Goal: Transaction & Acquisition: Purchase product/service

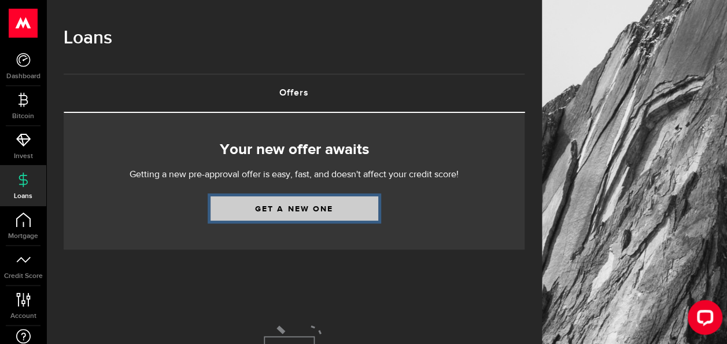
click at [304, 213] on link "Get a new one" at bounding box center [295, 208] width 168 height 24
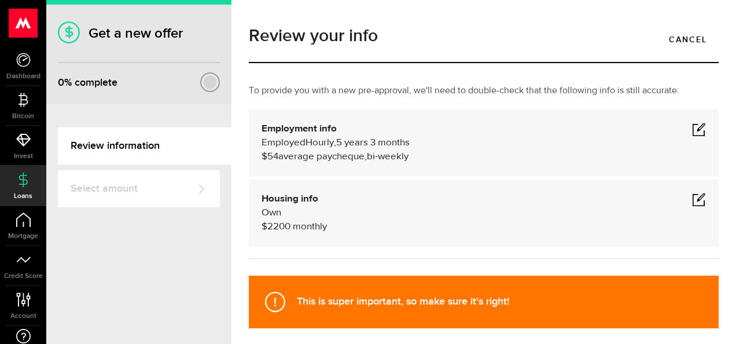
click at [692, 126] on span at bounding box center [699, 129] width 14 height 14
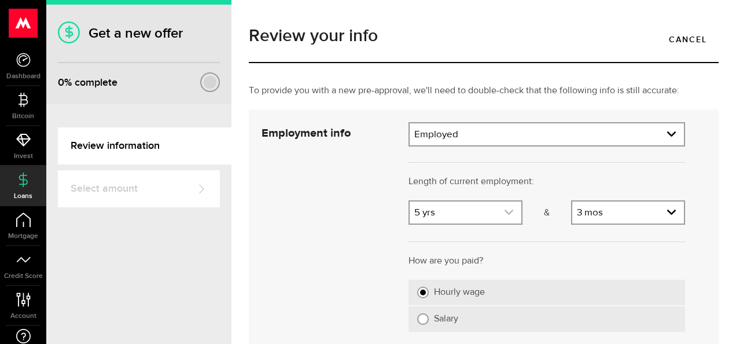
click at [468, 211] on link "expand select" at bounding box center [466, 212] width 112 height 22
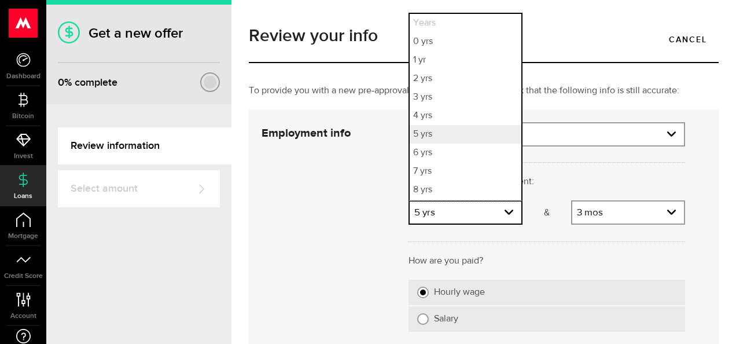
scroll to position [35, 0]
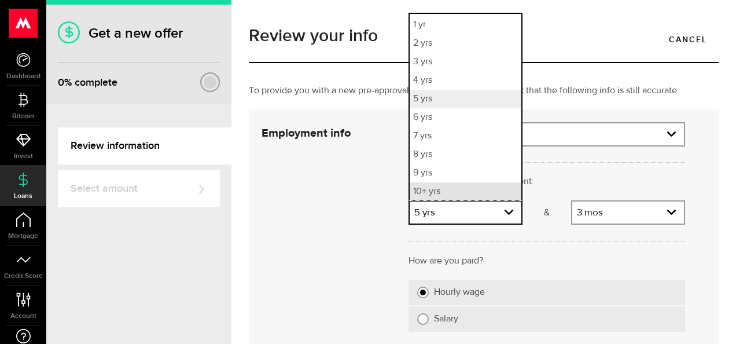
click at [450, 193] on li "10+ yrs" at bounding box center [466, 191] width 112 height 19
select select "10"
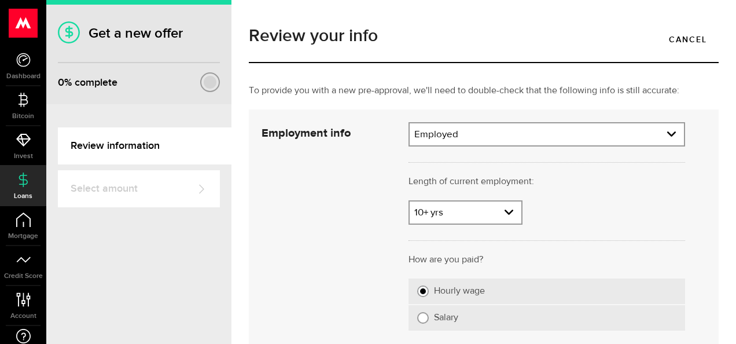
scroll to position [58, 0]
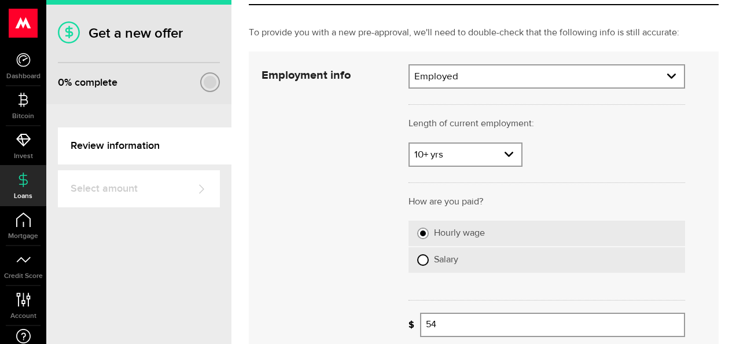
click at [419, 259] on input "Salary" at bounding box center [423, 260] width 12 height 12
radio input "true"
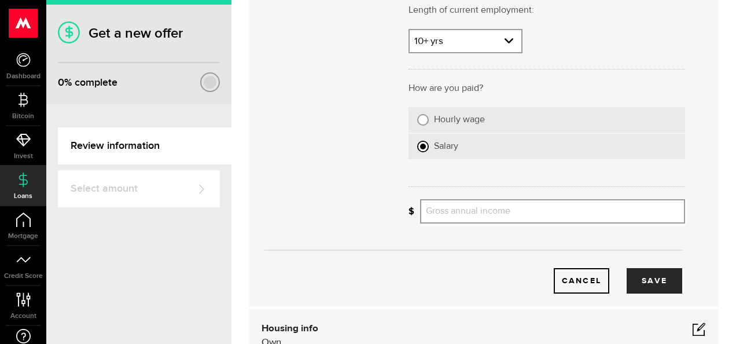
scroll to position [174, 0]
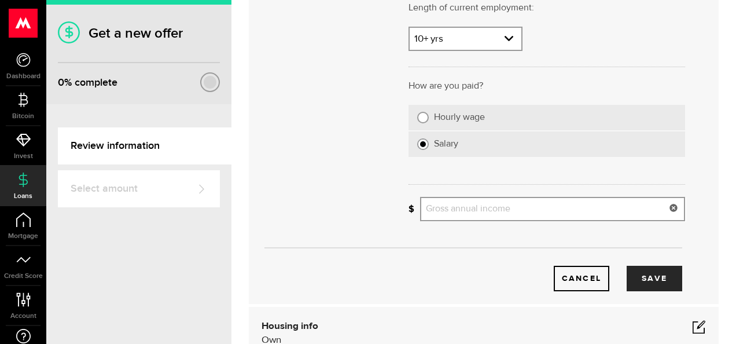
click at [462, 209] on input "Gross annual income" at bounding box center [552, 209] width 265 height 24
type input "116,000"
click at [652, 274] on button "Save" at bounding box center [655, 278] width 56 height 25
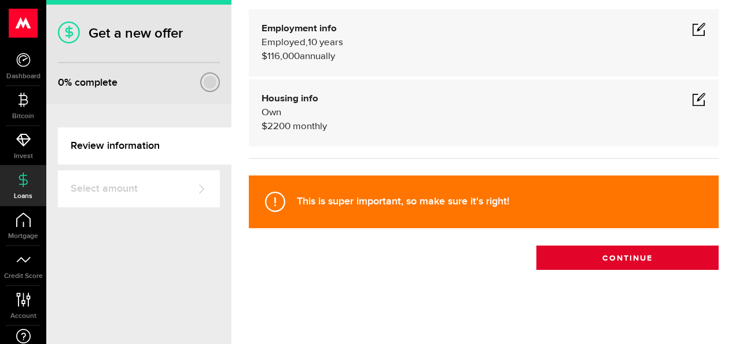
scroll to position [100, 0]
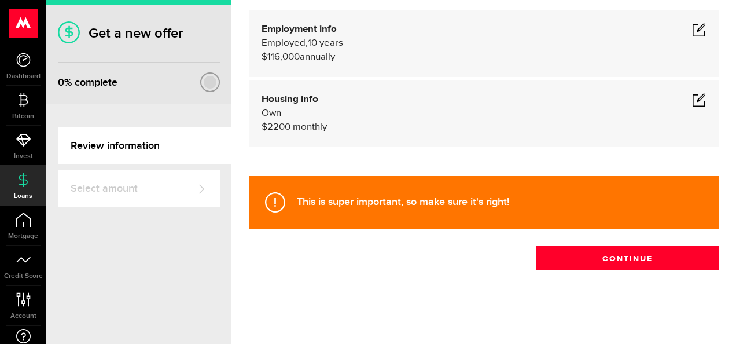
click at [692, 97] on span at bounding box center [699, 100] width 14 height 14
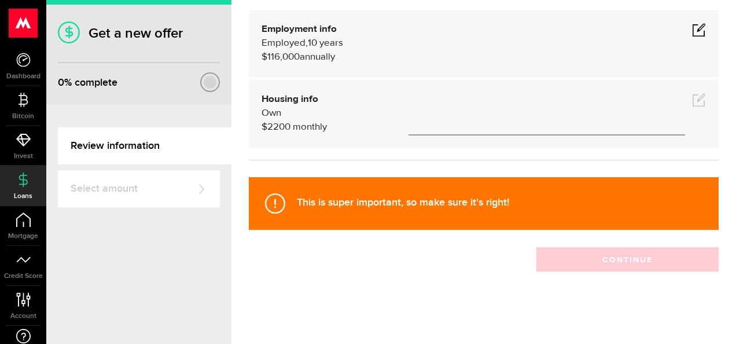
scroll to position [104, 0]
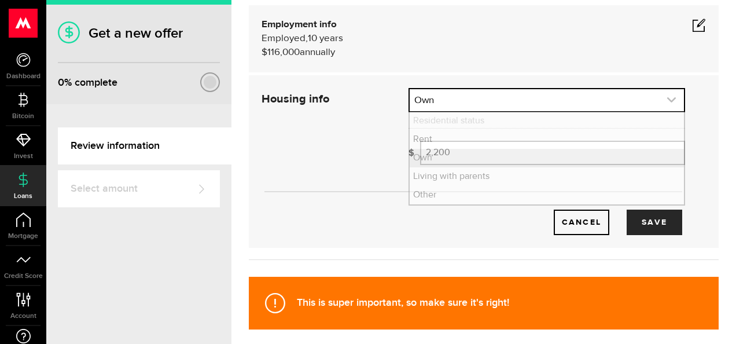
click at [473, 99] on link "expand select" at bounding box center [547, 100] width 274 height 22
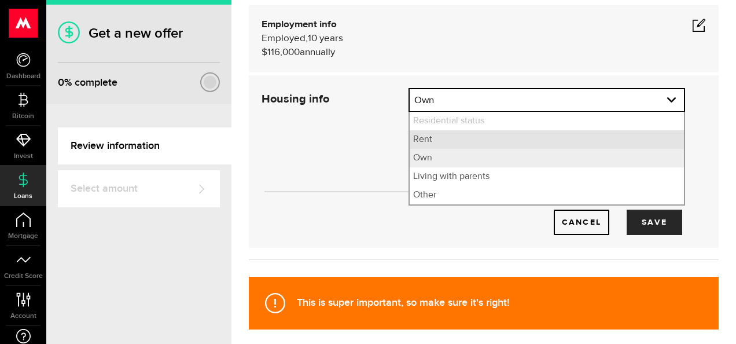
click at [428, 141] on li "Rent" at bounding box center [547, 139] width 274 height 19
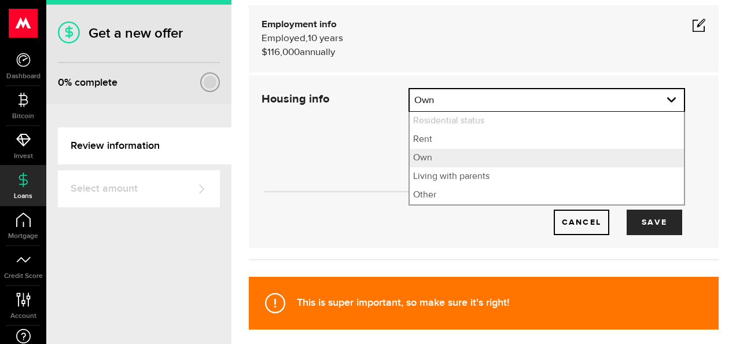
select select "Rent"
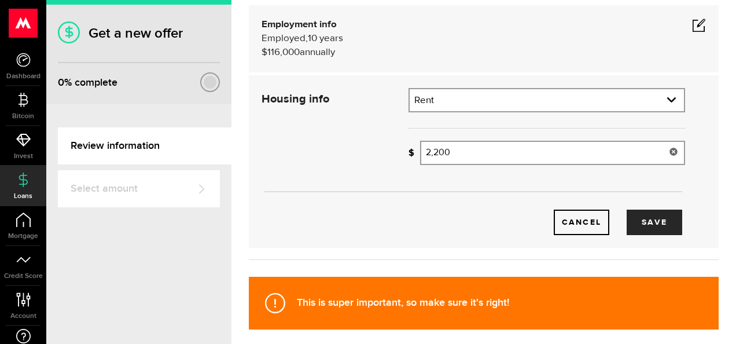
type input "2200"
drag, startPoint x: 449, startPoint y: 150, endPoint x: 408, endPoint y: 148, distance: 40.6
click at [408, 148] on div "How much is your monthly payment? 2200 Monthly mortgage/rent" at bounding box center [546, 153] width 277 height 24
type input "1,800"
click at [649, 218] on button "Save" at bounding box center [655, 221] width 56 height 25
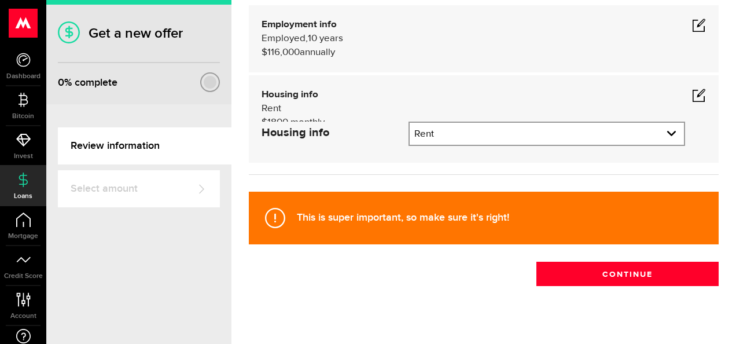
scroll to position [100, 0]
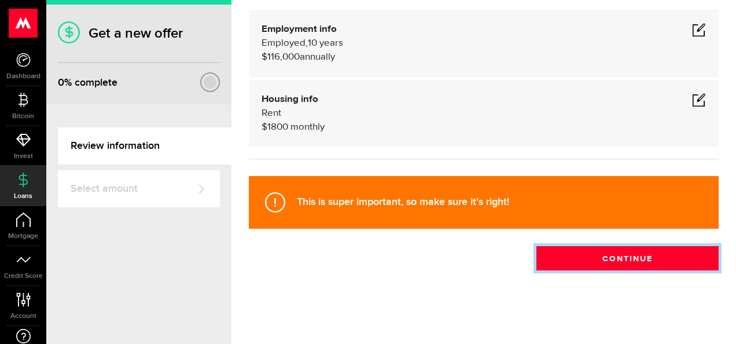
click at [601, 257] on button "Continue" at bounding box center [627, 258] width 182 height 24
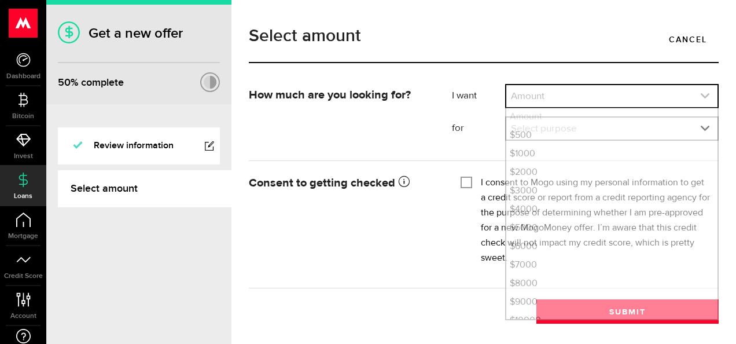
click at [566, 93] on link "expand select" at bounding box center [611, 96] width 211 height 22
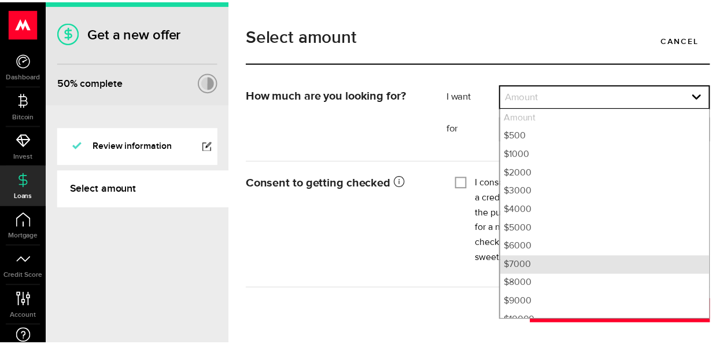
scroll to position [58, 0]
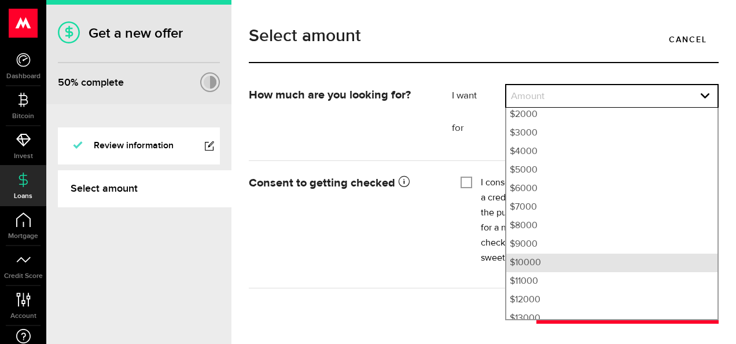
click at [531, 261] on li "$10000" at bounding box center [611, 262] width 211 height 19
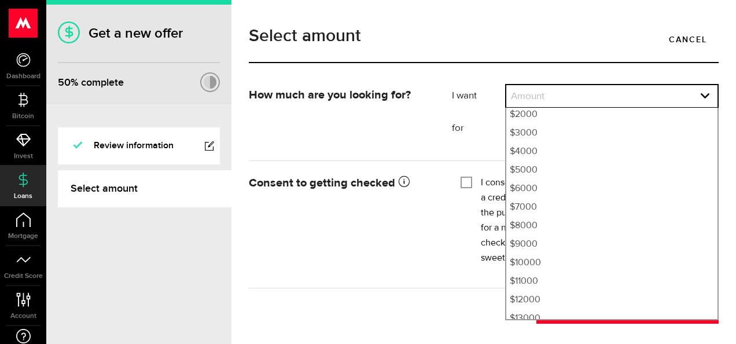
select select "10000"
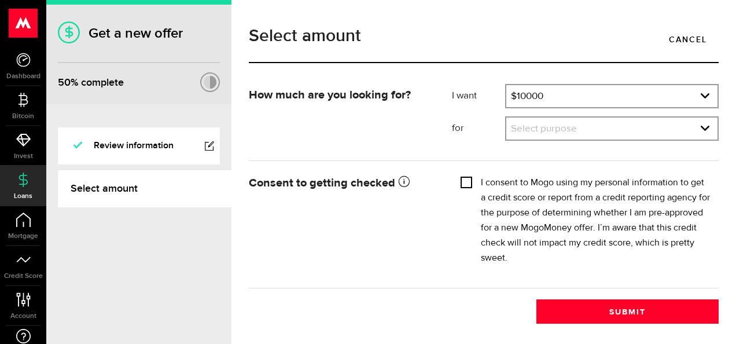
click at [462, 183] on input "I consent to Mogo using my personal information to get a credit score or report…" at bounding box center [467, 181] width 12 height 12
checkbox input "true"
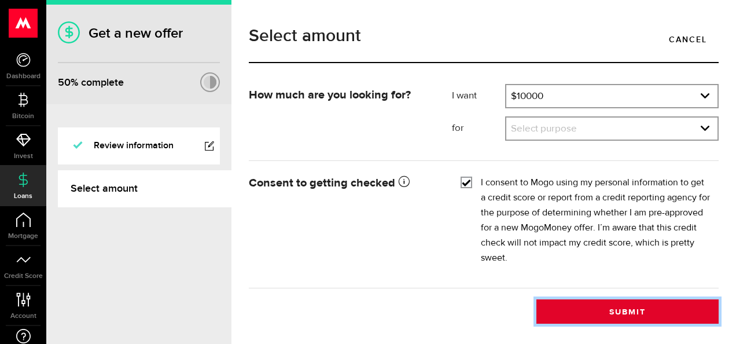
click at [587, 313] on button "Submit" at bounding box center [627, 311] width 182 height 24
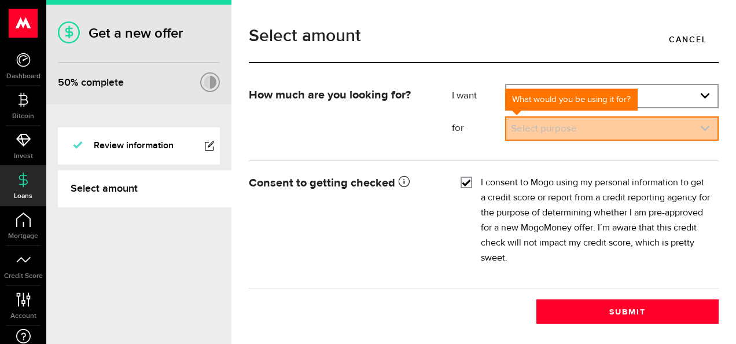
click at [608, 134] on link "expand select" at bounding box center [611, 128] width 211 height 22
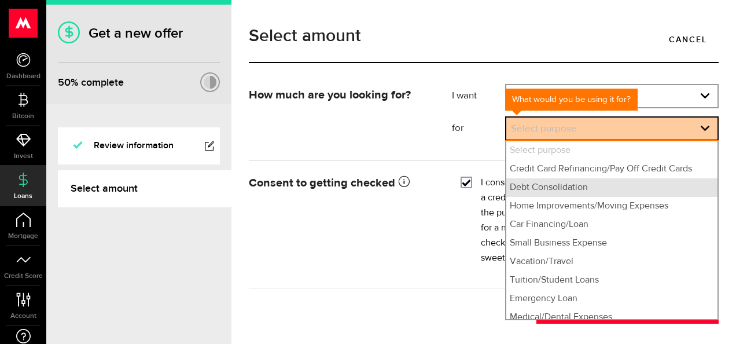
click at [532, 191] on li "Debt Consolidation" at bounding box center [611, 187] width 211 height 19
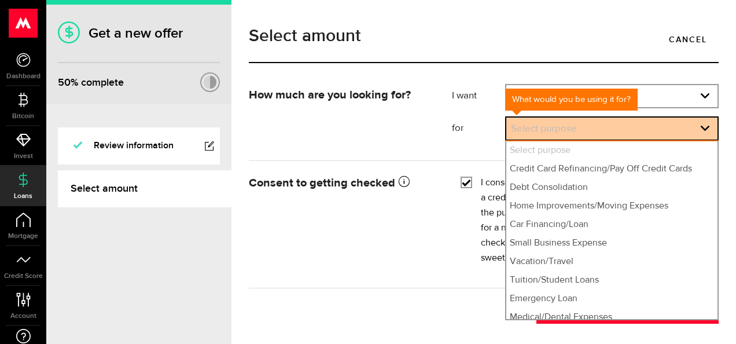
select select "Debt Consolidation"
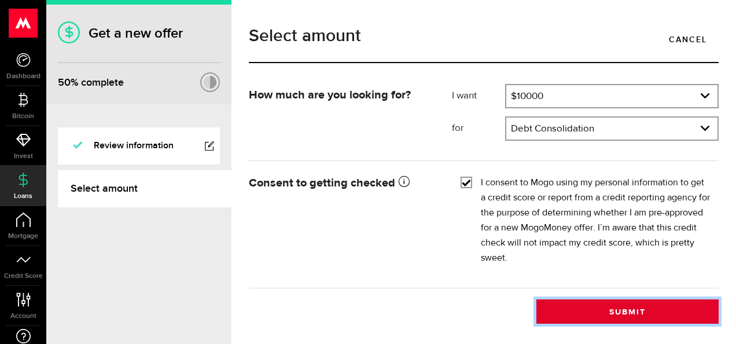
click at [583, 314] on button "Submit" at bounding box center [627, 311] width 182 height 24
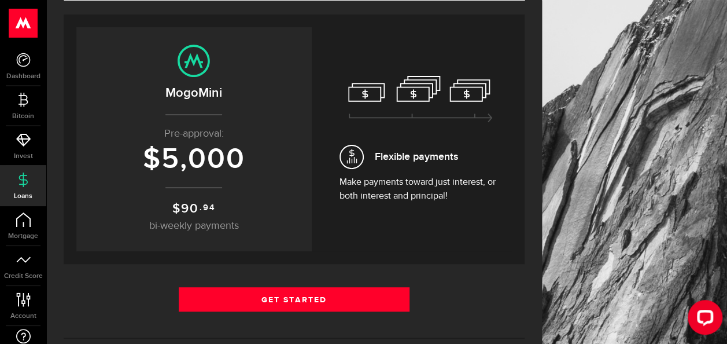
scroll to position [116, 0]
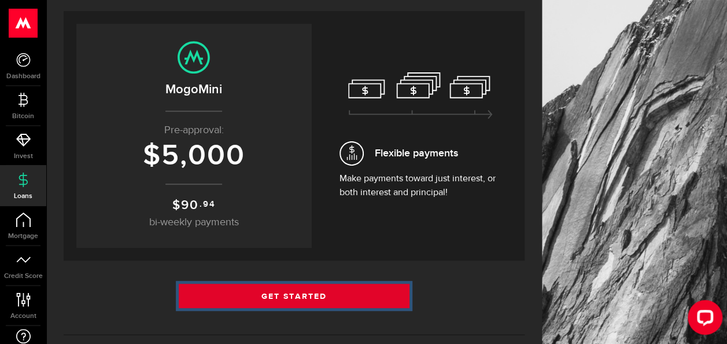
click at [303, 292] on link "Get Started" at bounding box center [294, 296] width 231 height 24
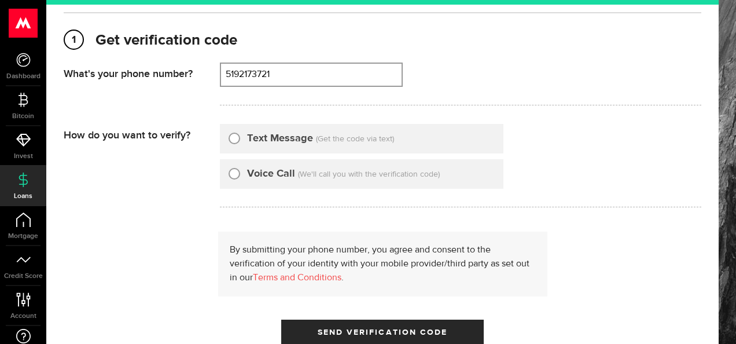
type input "5192173721"
click at [237, 142] on input "Text Message" at bounding box center [235, 137] width 12 height 12
radio input "true"
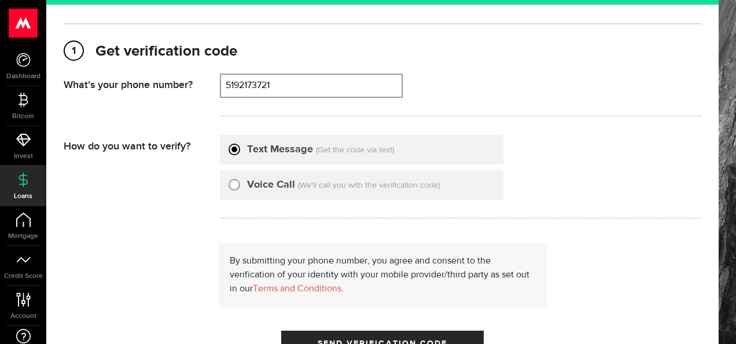
scroll to position [174, 0]
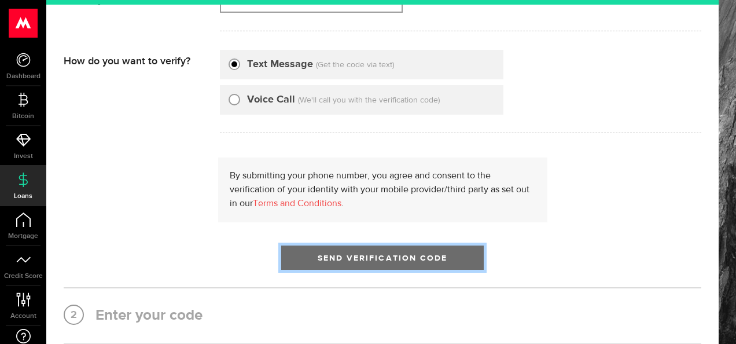
click at [329, 255] on span "Send Verification Code" at bounding box center [383, 258] width 130 height 8
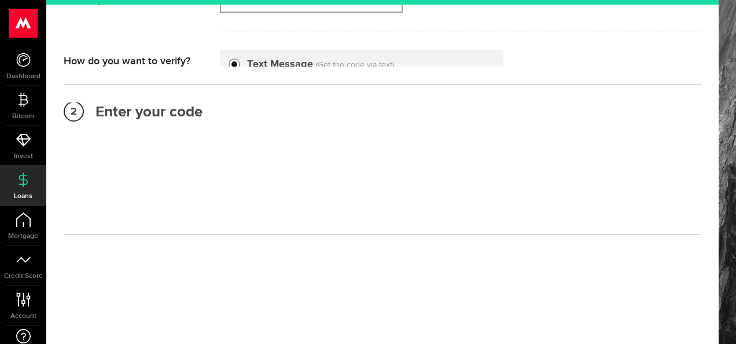
scroll to position [137, 0]
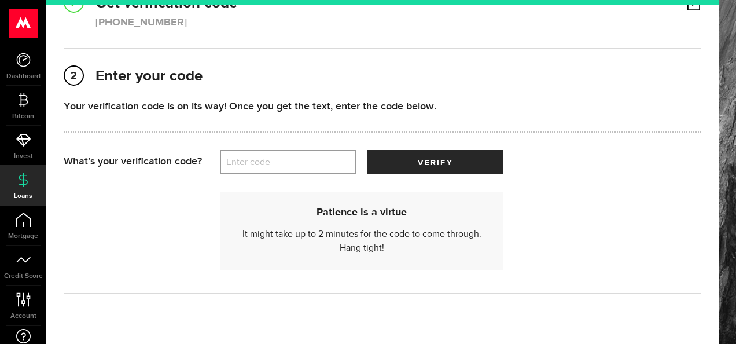
click at [265, 164] on label "Enter code" at bounding box center [288, 162] width 136 height 24
click at [265, 164] on input "Enter code" at bounding box center [288, 162] width 136 height 24
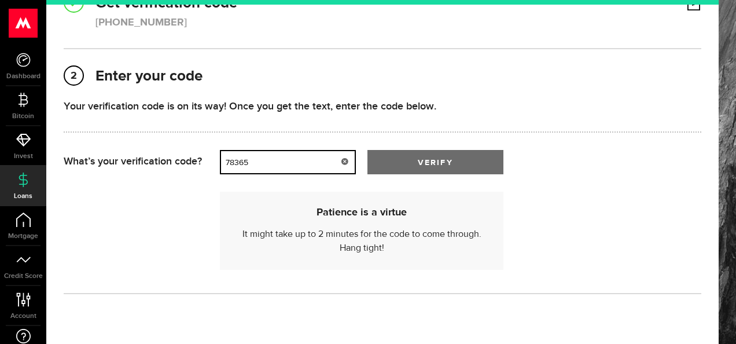
type input "78365"
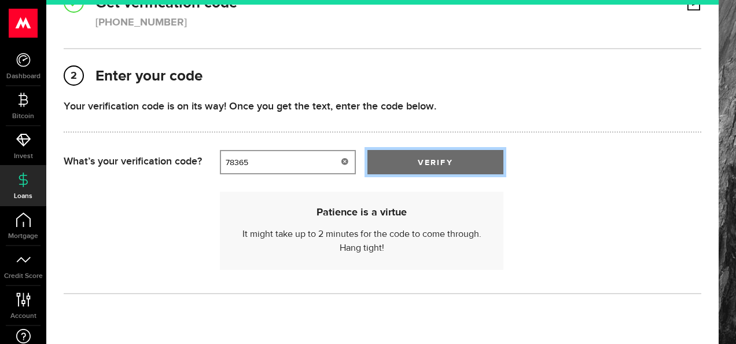
click at [418, 167] on span "verify" at bounding box center [435, 163] width 35 height 8
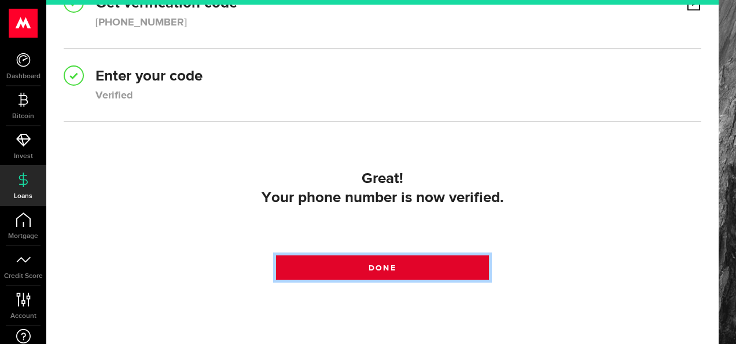
click at [325, 265] on link "Done" at bounding box center [382, 267] width 212 height 24
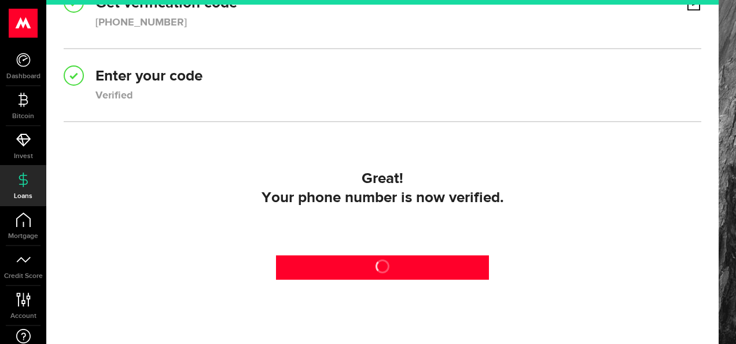
click at [118, 91] on div "Verified" at bounding box center [114, 96] width 38 height 16
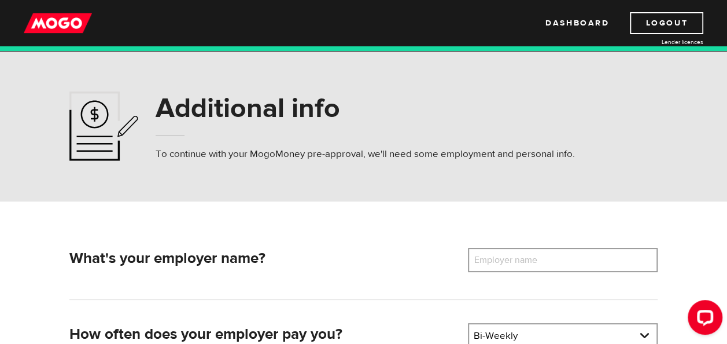
click at [503, 264] on label "Employer name" at bounding box center [514, 260] width 93 height 24
click at [503, 264] on input "Employer name" at bounding box center [563, 260] width 190 height 24
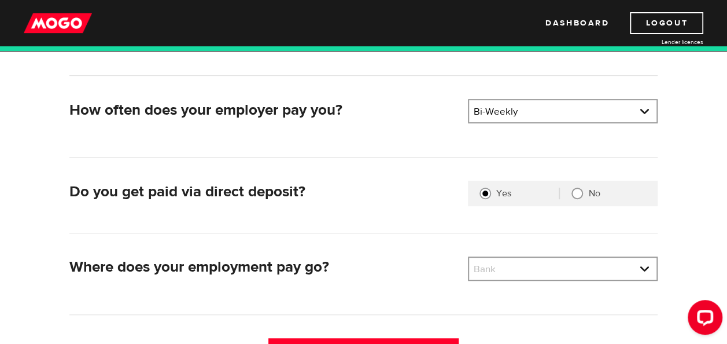
scroll to position [231, 0]
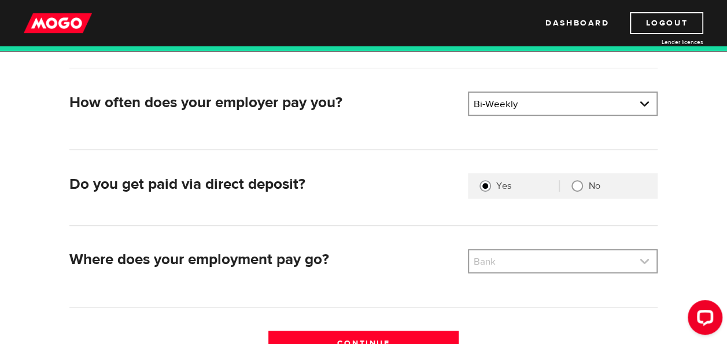
type input "Alberta Health Services"
click at [474, 262] on link at bounding box center [562, 261] width 187 height 22
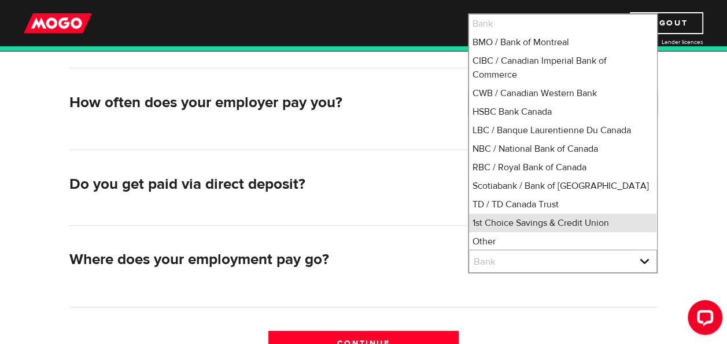
scroll to position [1, 0]
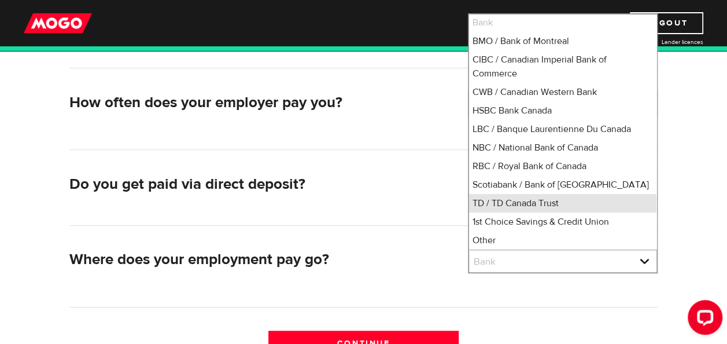
click at [507, 200] on li "TD / TD Canada Trust" at bounding box center [562, 203] width 187 height 19
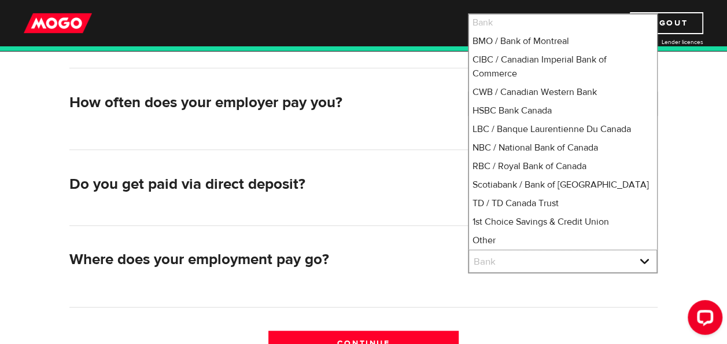
select select "9"
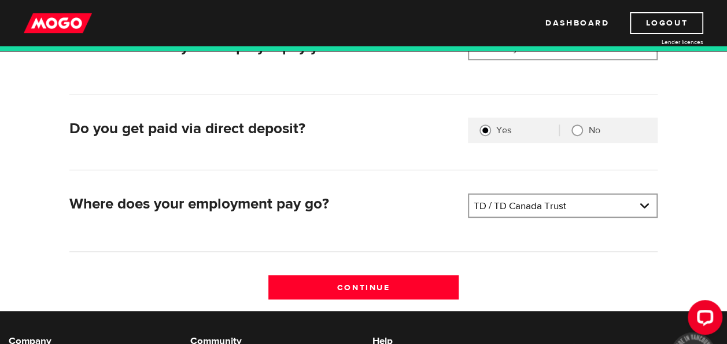
scroll to position [347, 0]
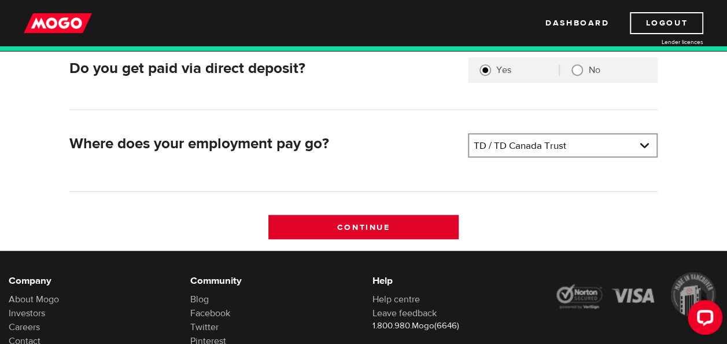
click at [377, 222] on input "Continue" at bounding box center [363, 227] width 190 height 24
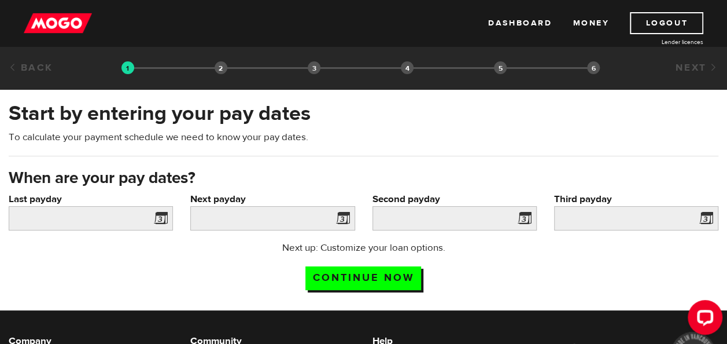
click at [161, 219] on span at bounding box center [158, 220] width 17 height 19
click at [67, 220] on input "Last payday" at bounding box center [91, 218] width 164 height 24
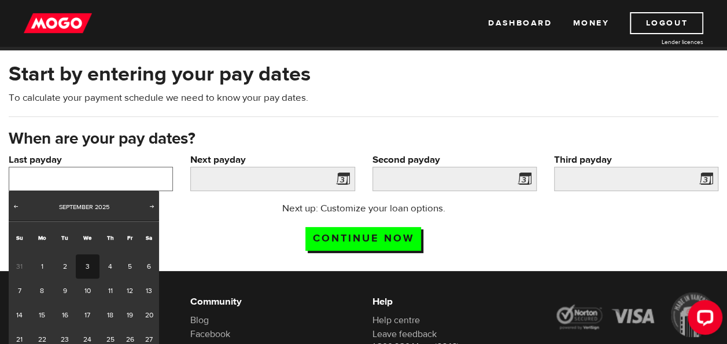
scroll to position [58, 0]
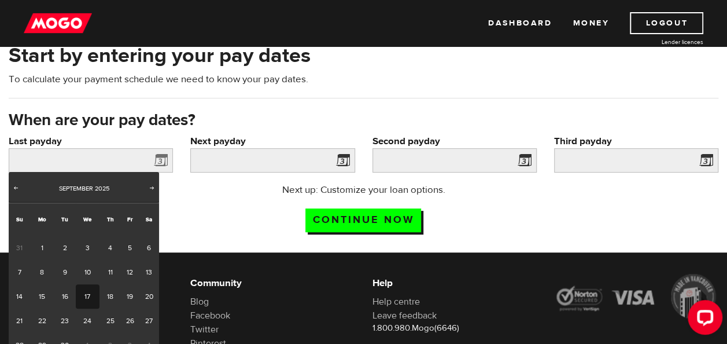
click at [83, 299] on link "17" at bounding box center [88, 296] width 24 height 24
type input "2025/09/17"
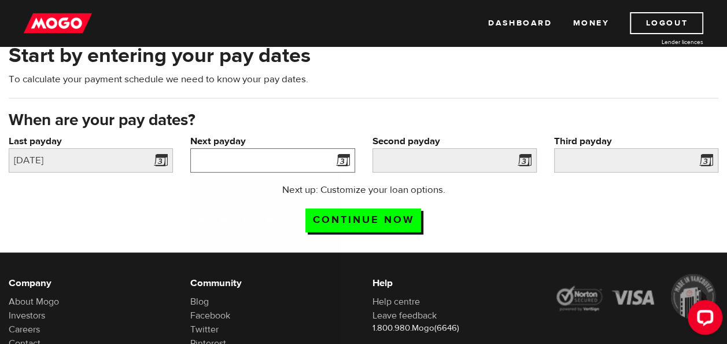
click at [226, 160] on input "Next payday" at bounding box center [272, 160] width 164 height 24
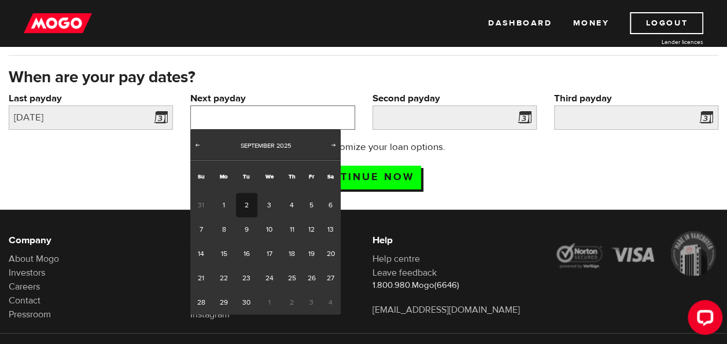
scroll to position [116, 0]
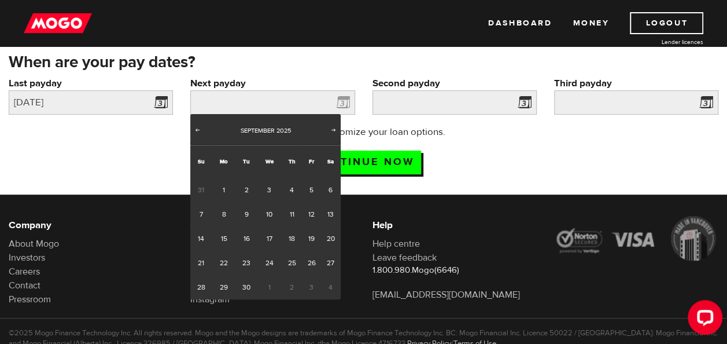
click at [327, 131] on div "Prev Next September 2025" at bounding box center [265, 129] width 150 height 31
click at [332, 130] on span "Next" at bounding box center [333, 129] width 9 height 9
click at [267, 191] on link "1" at bounding box center [269, 190] width 24 height 24
type input "2025/10/01"
type input "2025/10/15"
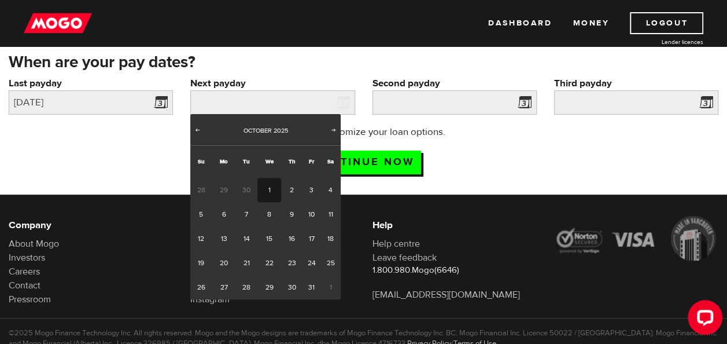
type input "2025/10/29"
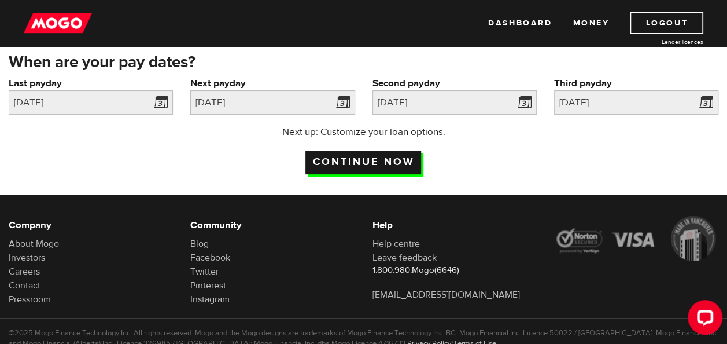
click at [344, 159] on input "Continue now" at bounding box center [363, 162] width 116 height 24
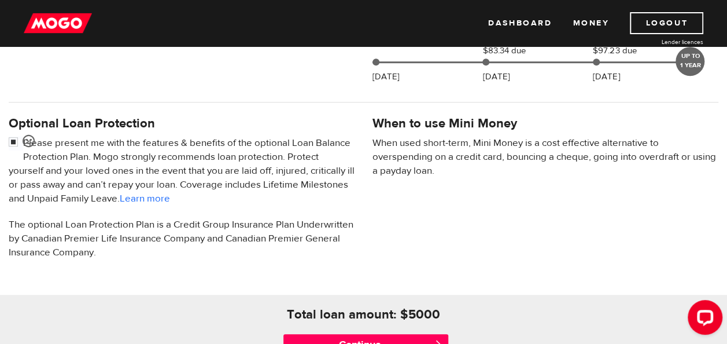
scroll to position [347, 0]
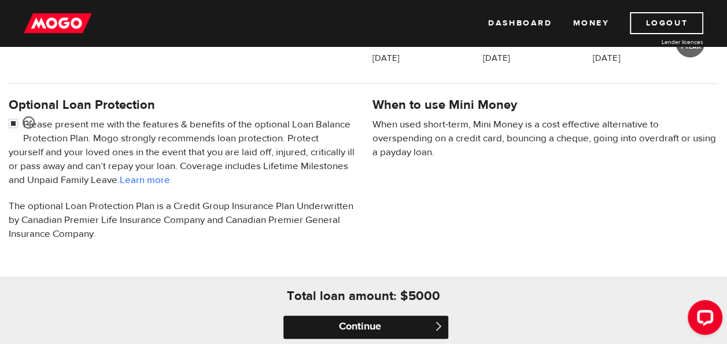
click at [344, 318] on input "Continue" at bounding box center [366, 326] width 164 height 23
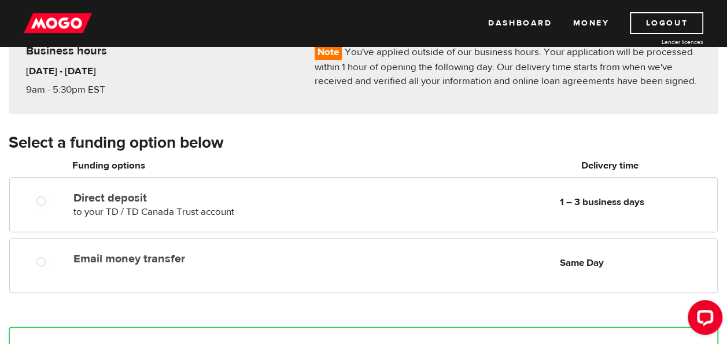
scroll to position [116, 0]
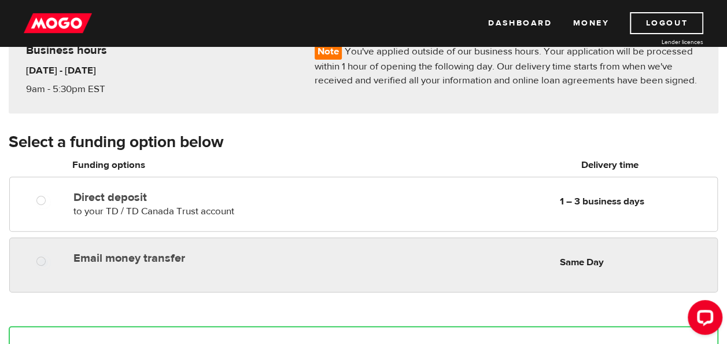
radio input "true"
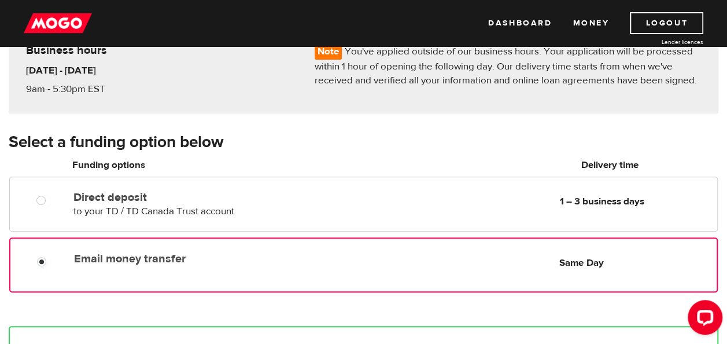
click at [219, 258] on label "Email money transfer" at bounding box center [204, 259] width 260 height 14
click at [51, 258] on input "Email money transfer" at bounding box center [44, 263] width 14 height 14
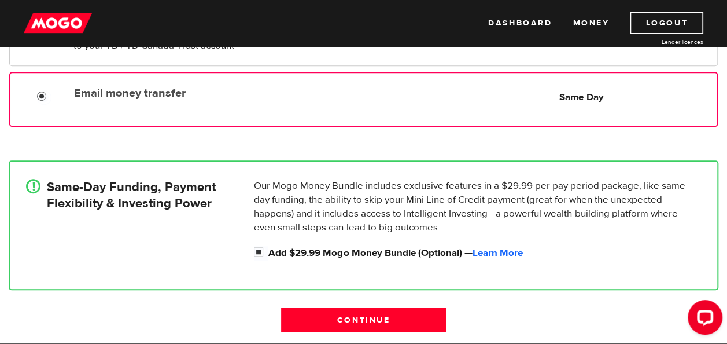
scroll to position [289, 0]
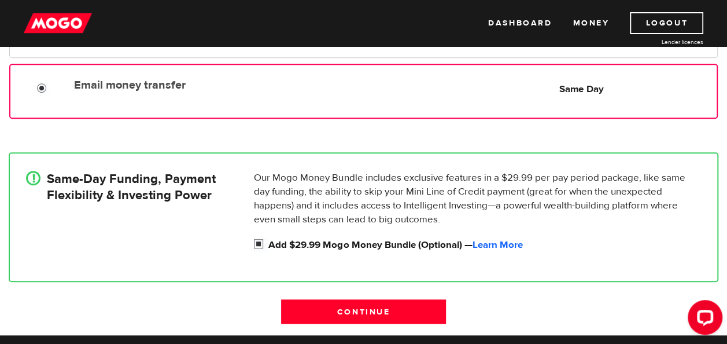
click at [257, 244] on input "Add $29.99 Mogo Money Bundle (Optional) — Learn More" at bounding box center [261, 245] width 14 height 14
checkbox input "false"
radio input "false"
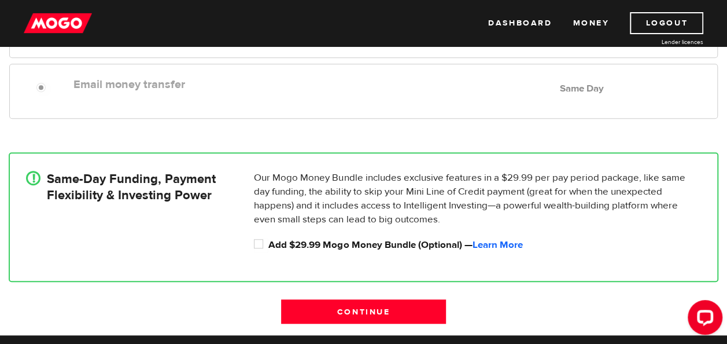
click at [239, 94] on div "Email money transfer Delivery in Same Day Same Day" at bounding box center [393, 84] width 649 height 23
click at [199, 104] on div "Email money transfer Delivery in Same Day Same Day" at bounding box center [363, 91] width 709 height 55
click at [506, 242] on link "Learn More" at bounding box center [497, 244] width 50 height 13
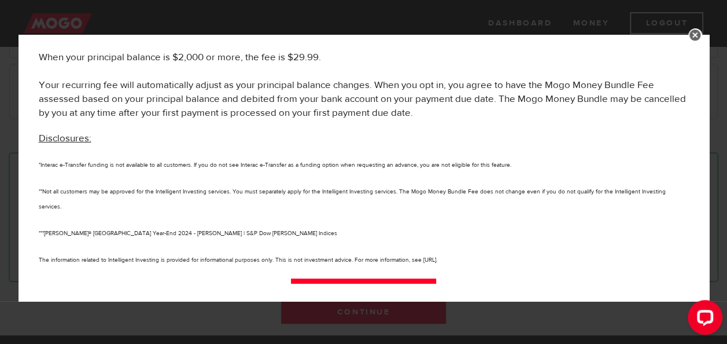
scroll to position [744, 0]
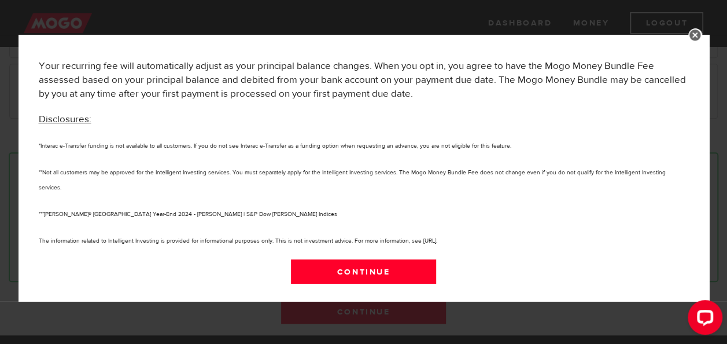
click at [695, 34] on link at bounding box center [696, 35] width 14 height 14
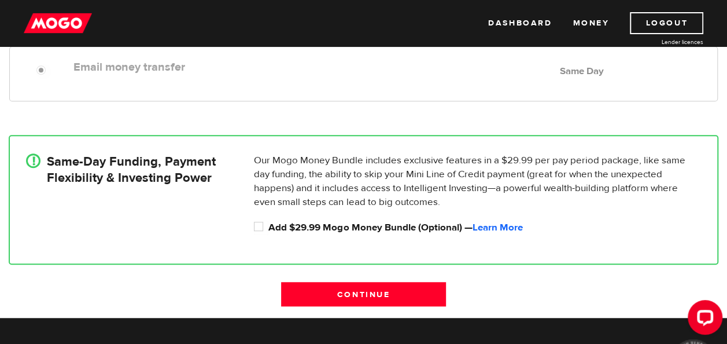
scroll to position [347, 0]
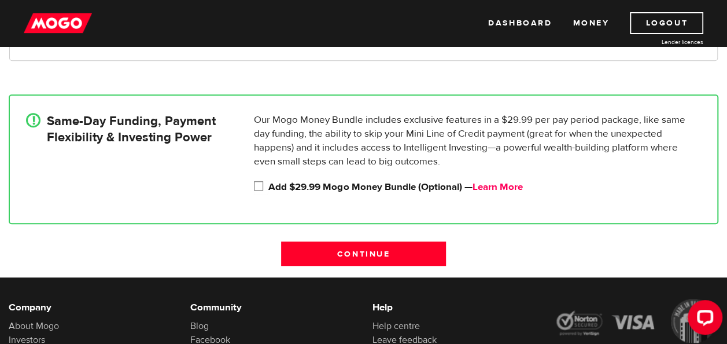
click at [512, 186] on link "Learn More" at bounding box center [497, 187] width 50 height 13
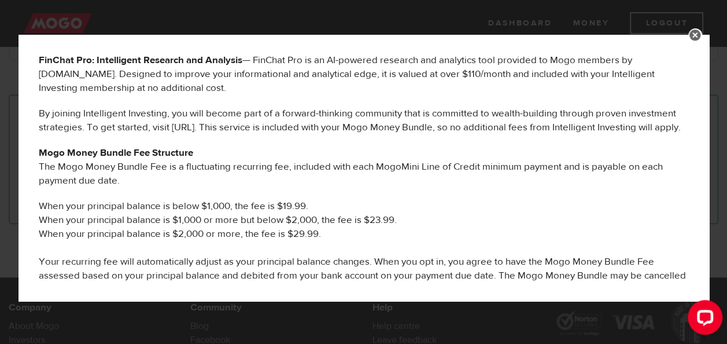
scroll to position [513, 0]
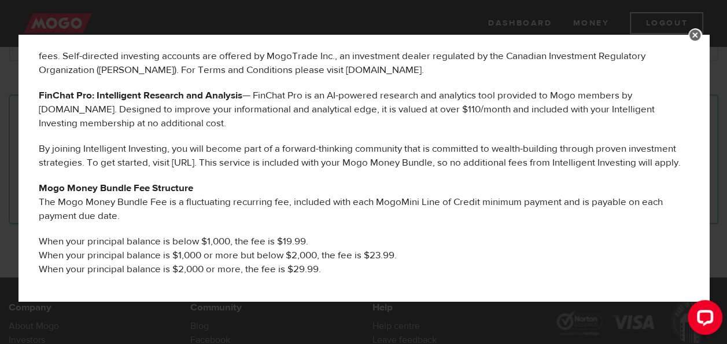
click at [695, 33] on link at bounding box center [696, 35] width 14 height 14
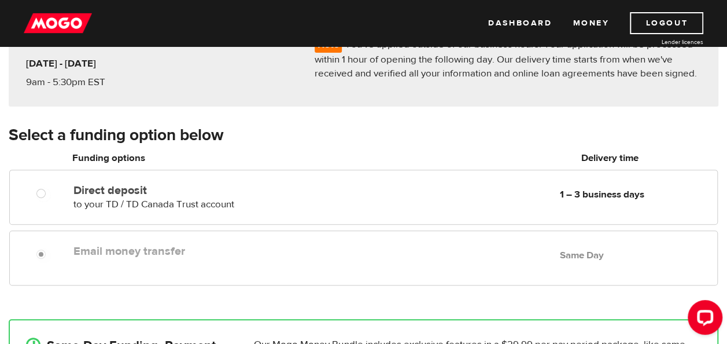
scroll to position [116, 0]
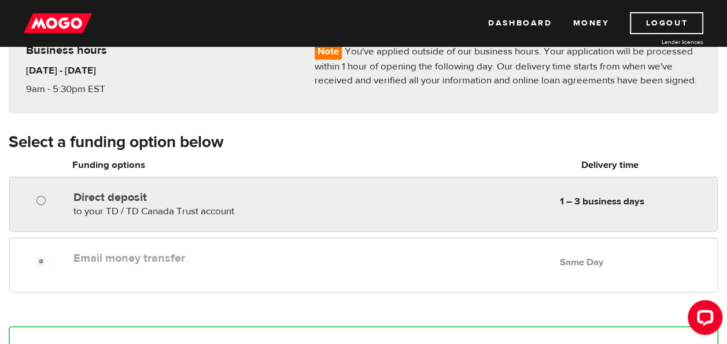
radio input "true"
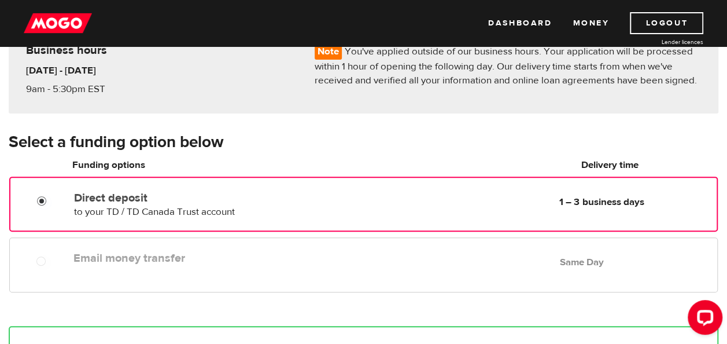
click at [41, 201] on input "Direct deposit" at bounding box center [44, 202] width 14 height 14
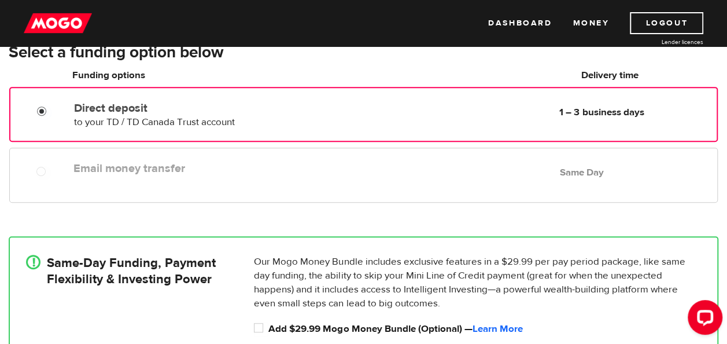
scroll to position [231, 0]
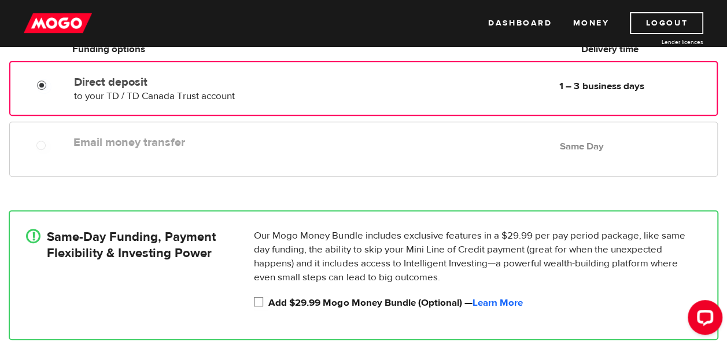
click at [260, 300] on input "Add $29.99 Mogo Money Bundle (Optional) — Learn More" at bounding box center [261, 303] width 14 height 14
checkbox input "true"
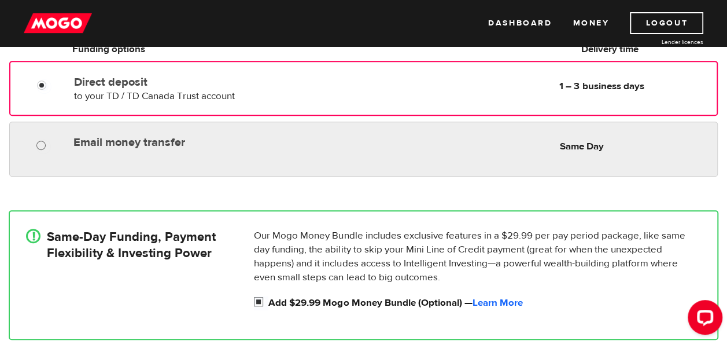
radio input "true"
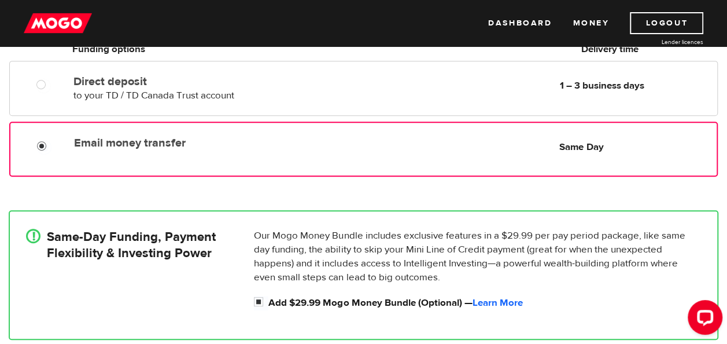
click at [38, 149] on input "Email money transfer" at bounding box center [44, 147] width 14 height 14
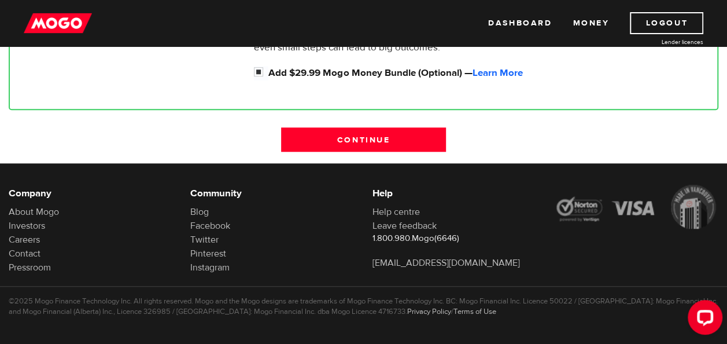
scroll to position [463, 0]
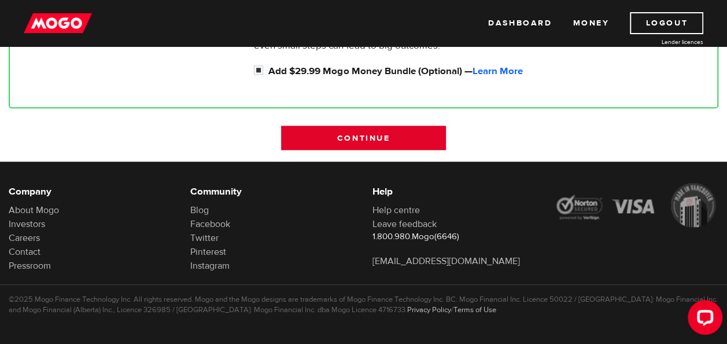
click at [334, 139] on input "Continue" at bounding box center [363, 138] width 164 height 24
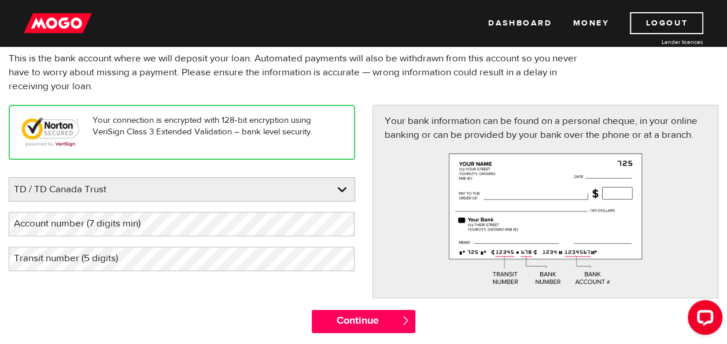
scroll to position [116, 0]
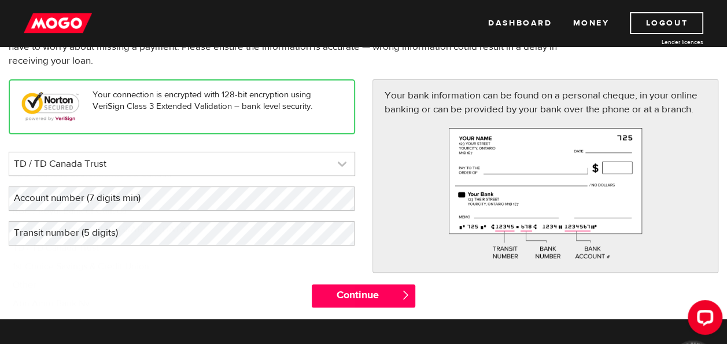
click at [116, 164] on link at bounding box center [181, 163] width 345 height 23
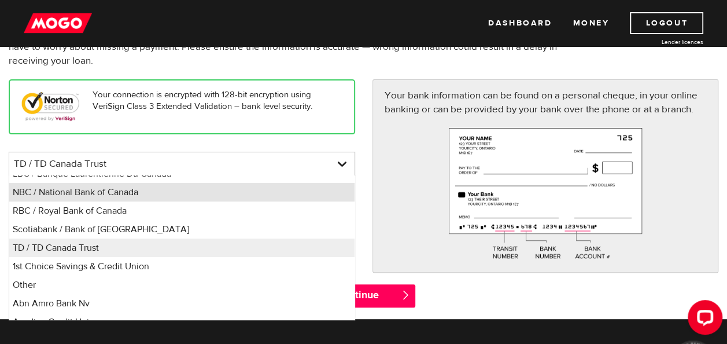
scroll to position [74, 0]
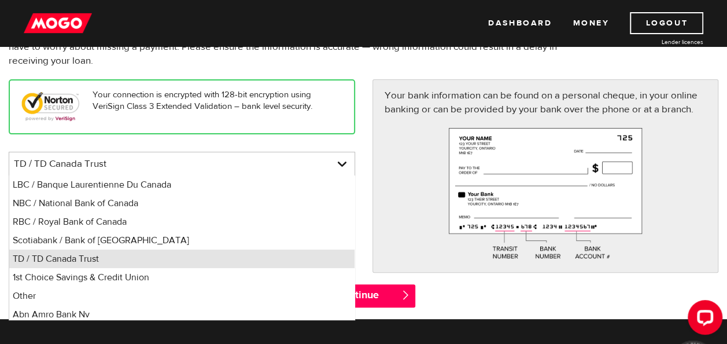
click at [83, 259] on li "TD / TD Canada Trust" at bounding box center [181, 258] width 345 height 19
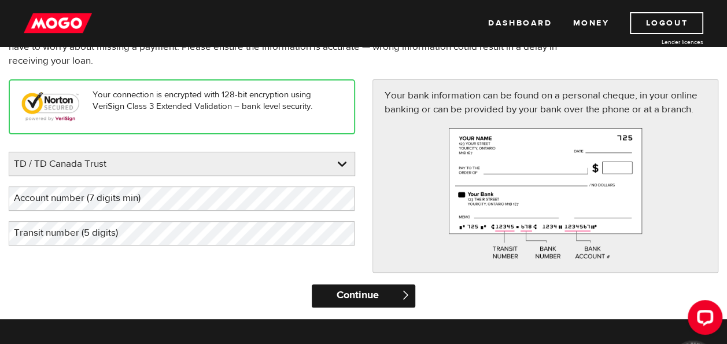
click at [353, 295] on input "Continue" at bounding box center [364, 295] width 104 height 23
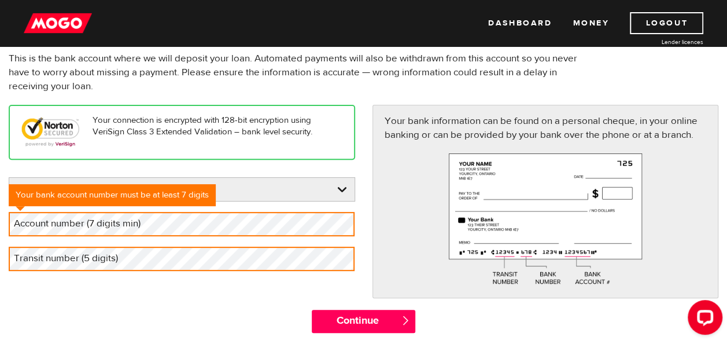
click at [64, 227] on label "Account number (7 digits min)" at bounding box center [87, 224] width 156 height 24
click at [113, 260] on label "Transit number (5 digits)" at bounding box center [75, 258] width 133 height 24
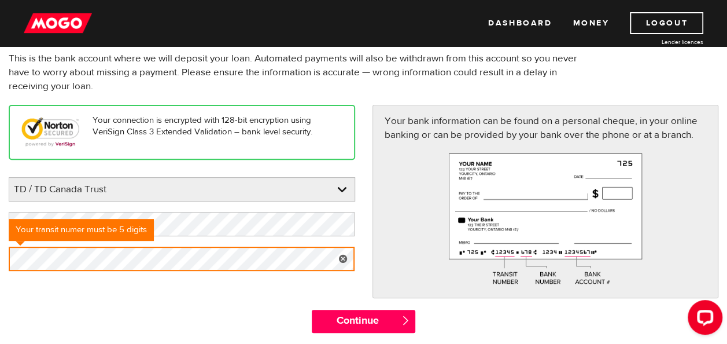
click at [200, 305] on div "Your connection is encrypted with 128-bit encryption using VeriSign Class 3 Ext…" at bounding box center [363, 207] width 727 height 205
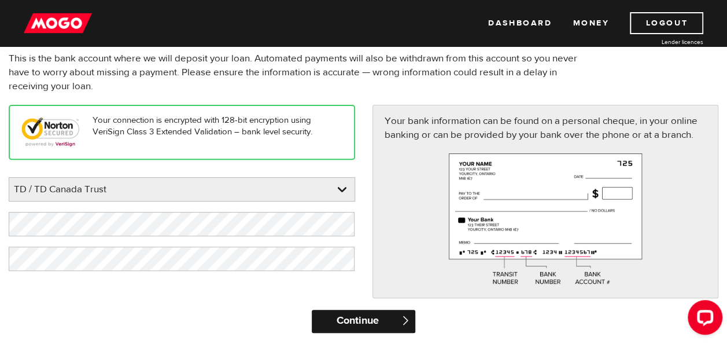
click at [373, 321] on input "Continue" at bounding box center [364, 321] width 104 height 23
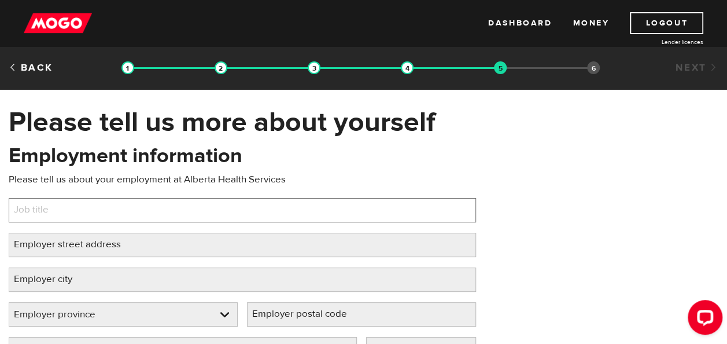
click at [161, 207] on input "Job title" at bounding box center [242, 210] width 467 height 24
type input "Health Promotion Facilitator"
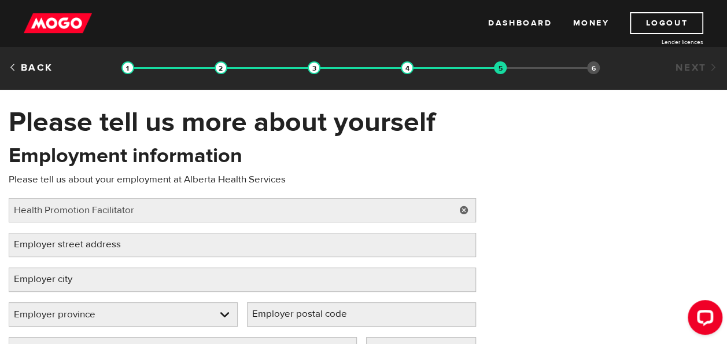
click at [119, 242] on label "Employer street address" at bounding box center [77, 245] width 136 height 24
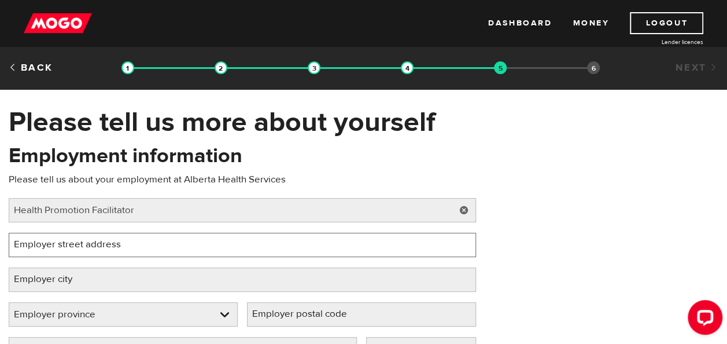
click at [119, 242] on input "Employer street address" at bounding box center [242, 245] width 467 height 24
type input "[STREET_ADDRESS]"
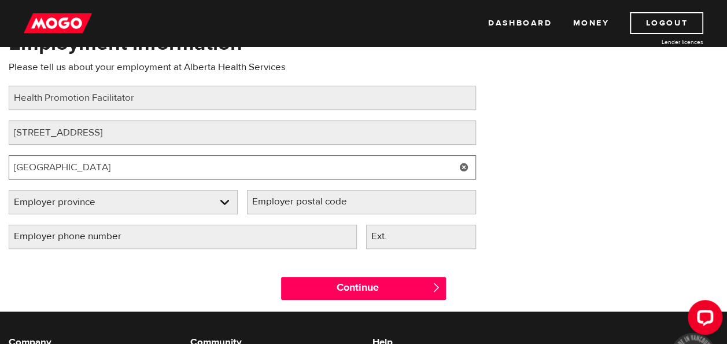
scroll to position [116, 0]
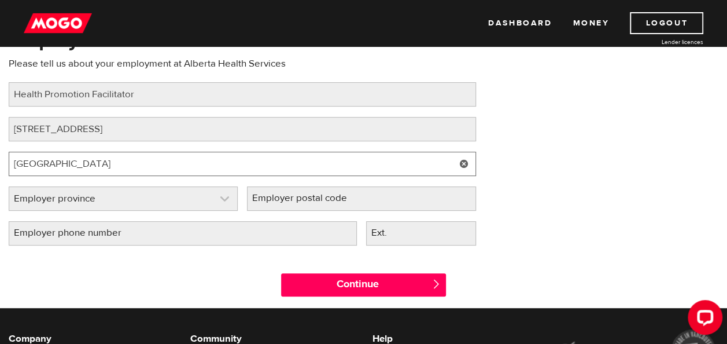
type input "[GEOGRAPHIC_DATA]"
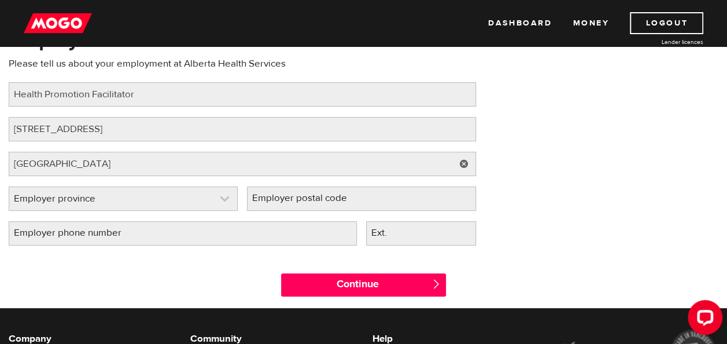
click at [101, 198] on link at bounding box center [123, 198] width 228 height 23
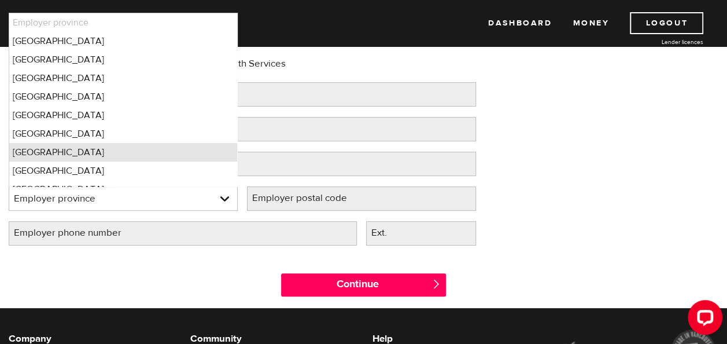
scroll to position [12, 0]
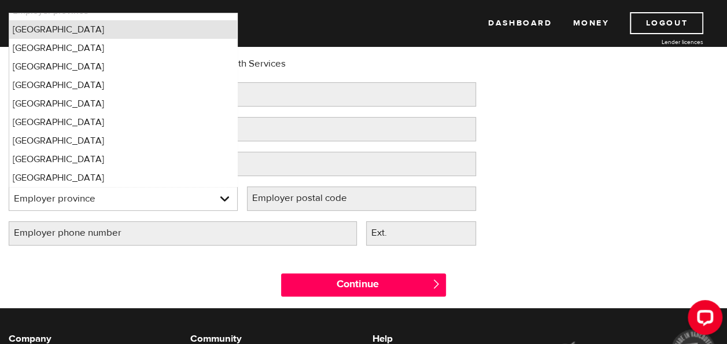
click at [39, 30] on li "[GEOGRAPHIC_DATA]" at bounding box center [123, 29] width 228 height 19
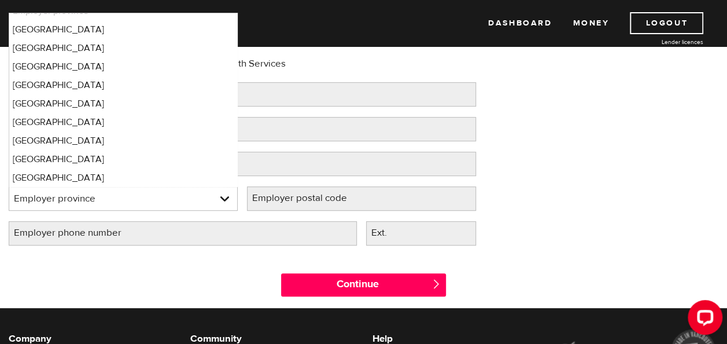
select select "AB"
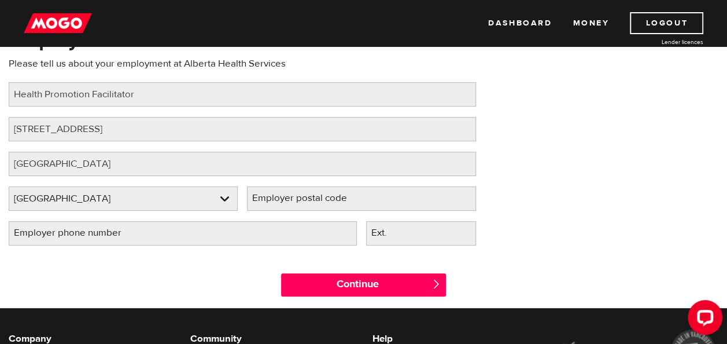
click at [307, 198] on label "Employer postal code" at bounding box center [309, 198] width 124 height 24
click at [307, 198] on input "Employer postal code" at bounding box center [361, 198] width 229 height 24
type input "T2W2L4"
click at [124, 237] on label "Employer phone number" at bounding box center [77, 233] width 137 height 24
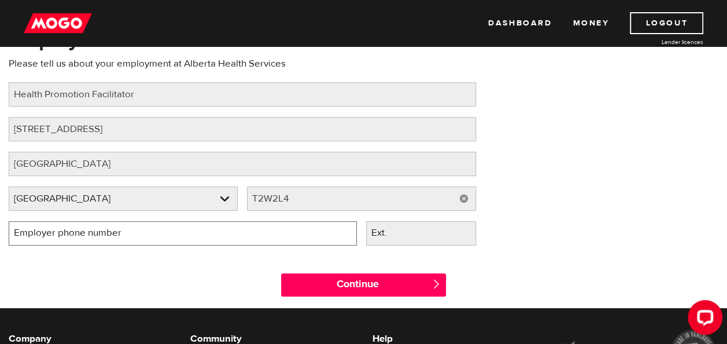
click at [124, 237] on input "Employer phone number" at bounding box center [183, 233] width 348 height 24
type input "[PHONE_NUMBER]"
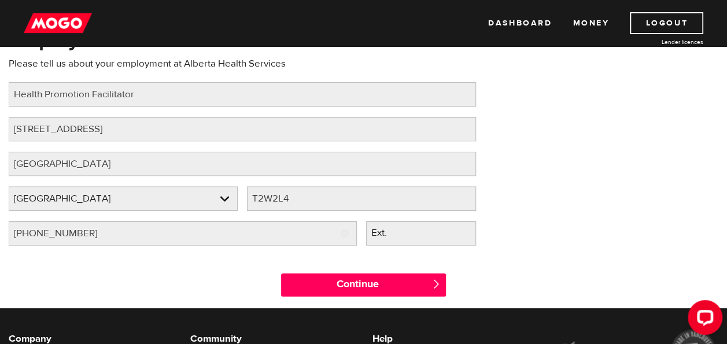
click at [404, 228] on label "Ext." at bounding box center [388, 233] width 45 height 24
click at [404, 228] on input "Ext." at bounding box center [421, 233] width 110 height 24
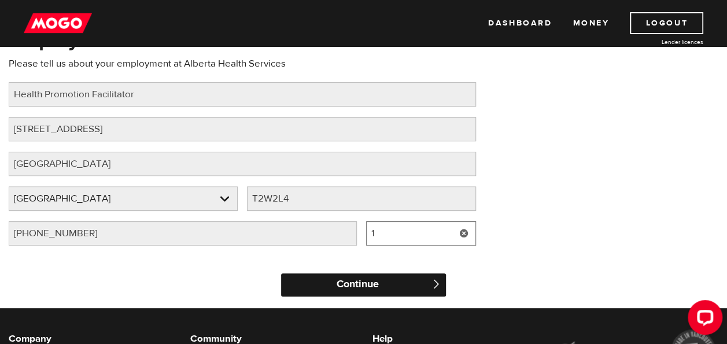
type input "1"
click at [371, 279] on input "Continue" at bounding box center [363, 284] width 164 height 23
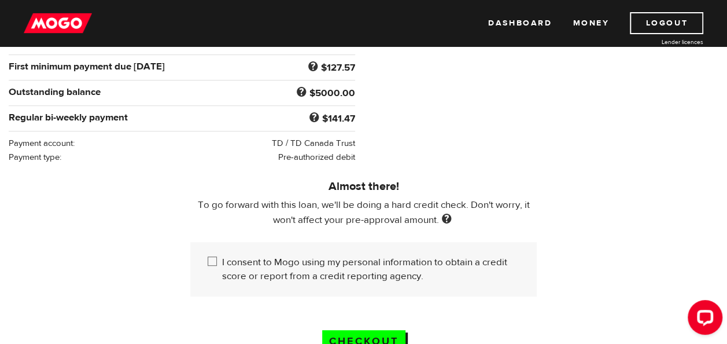
scroll to position [289, 0]
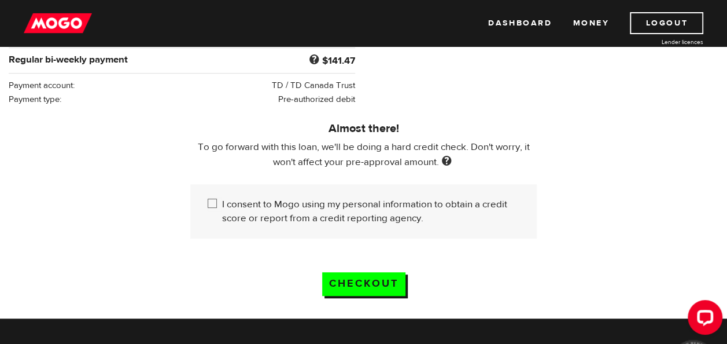
click at [211, 199] on input "I consent to Mogo using my personal information to obtain a credit score or rep…" at bounding box center [215, 204] width 14 height 14
checkbox input "true"
click at [372, 281] on input "Checkout" at bounding box center [363, 284] width 83 height 24
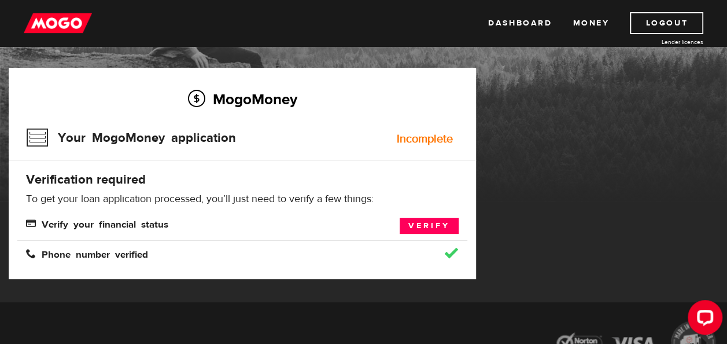
scroll to position [116, 0]
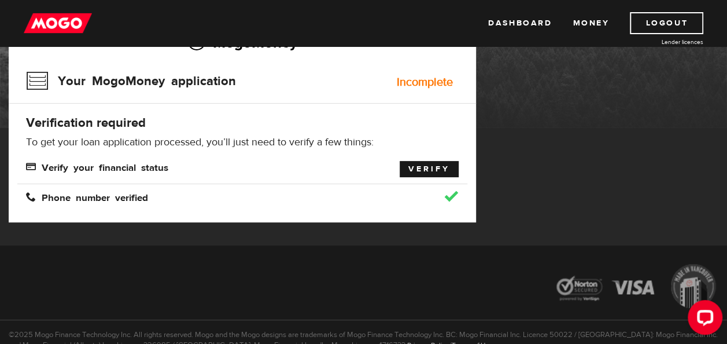
click at [412, 167] on link "Verify" at bounding box center [429, 169] width 59 height 16
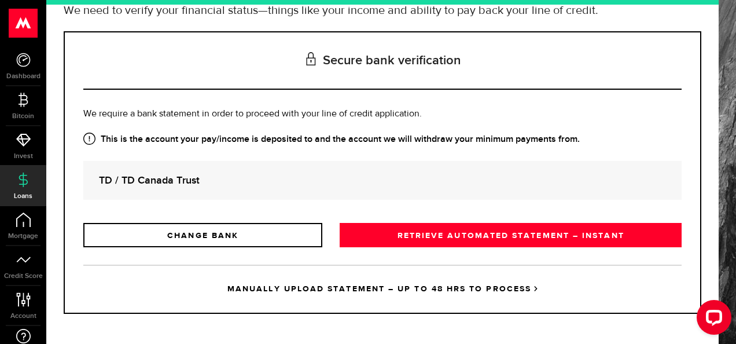
scroll to position [112, 0]
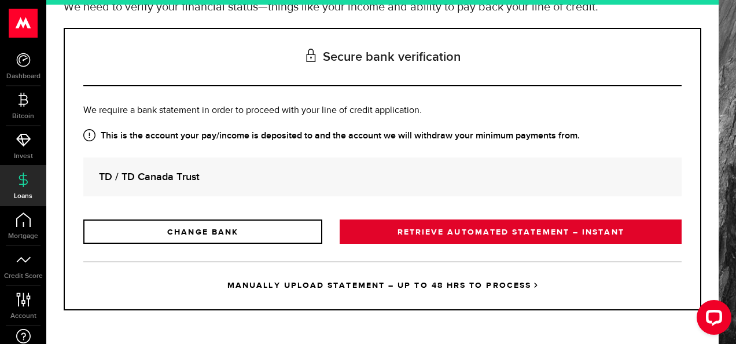
click at [476, 232] on link "RETRIEVE AUTOMATED STATEMENT – INSTANT" at bounding box center [511, 231] width 342 height 24
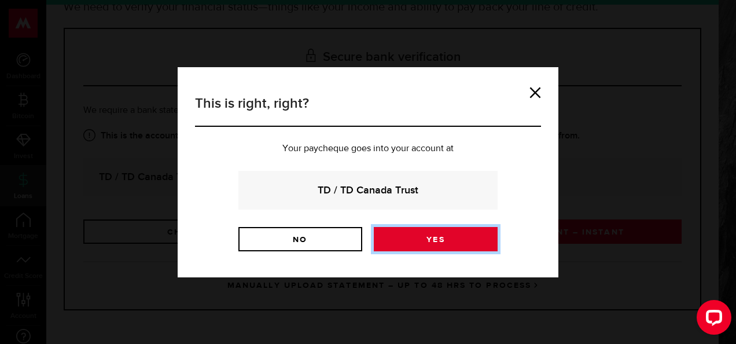
click at [414, 240] on link "Yes" at bounding box center [436, 239] width 124 height 24
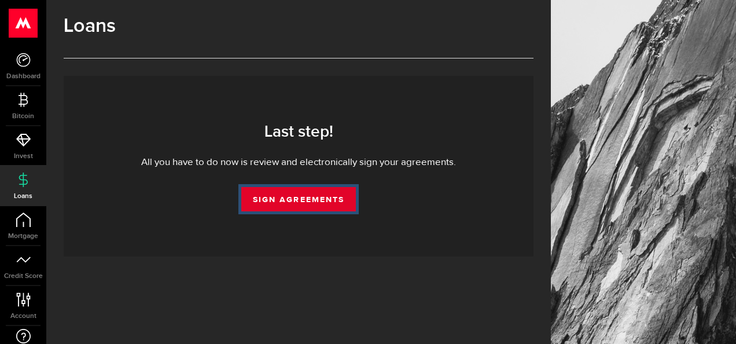
click at [284, 204] on link "Sign Agreements" at bounding box center [298, 199] width 115 height 24
